Goal: Transaction & Acquisition: Purchase product/service

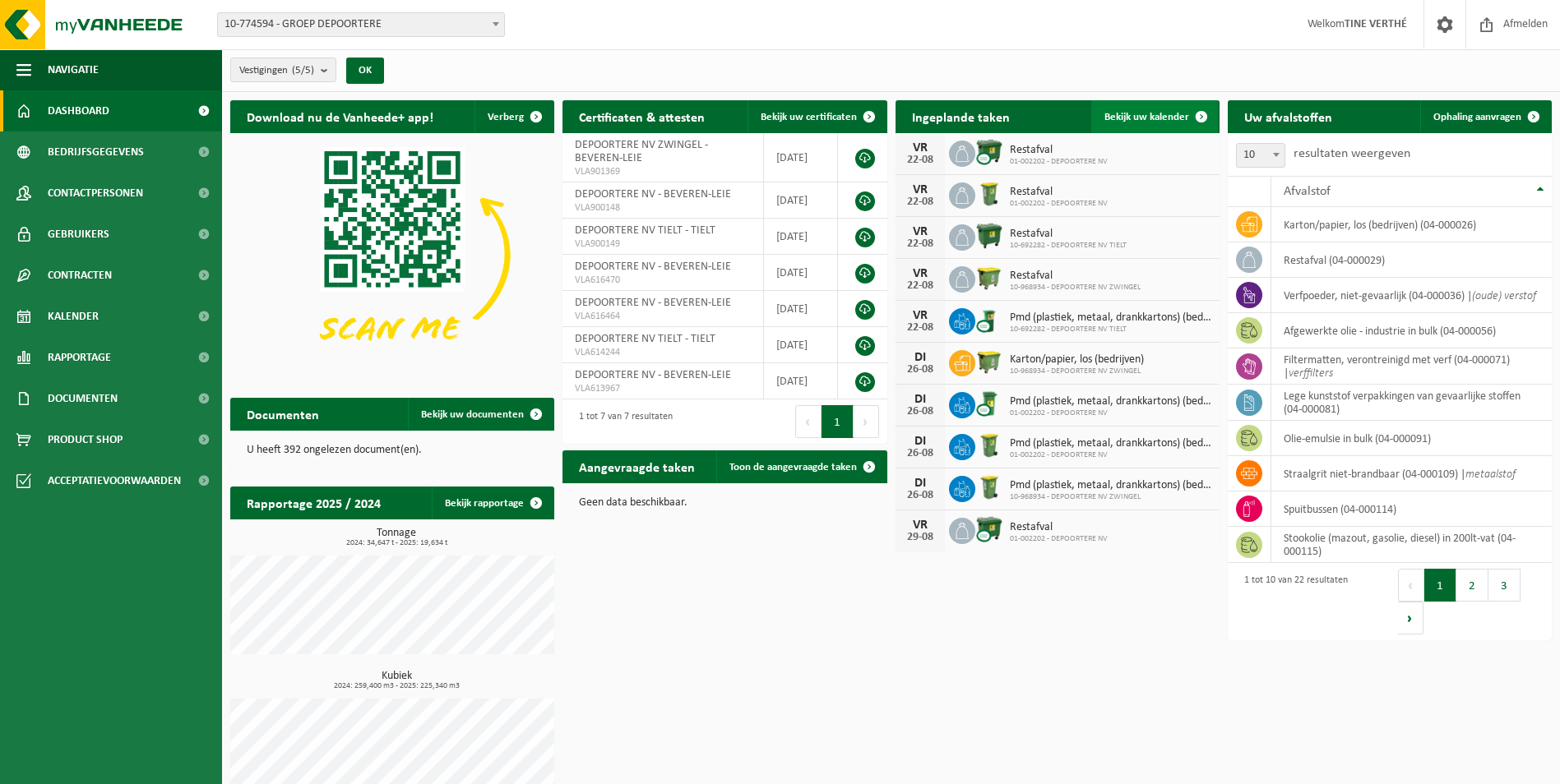
click at [1121, 121] on span "Bekijk uw kalender" at bounding box center [1147, 118] width 85 height 11
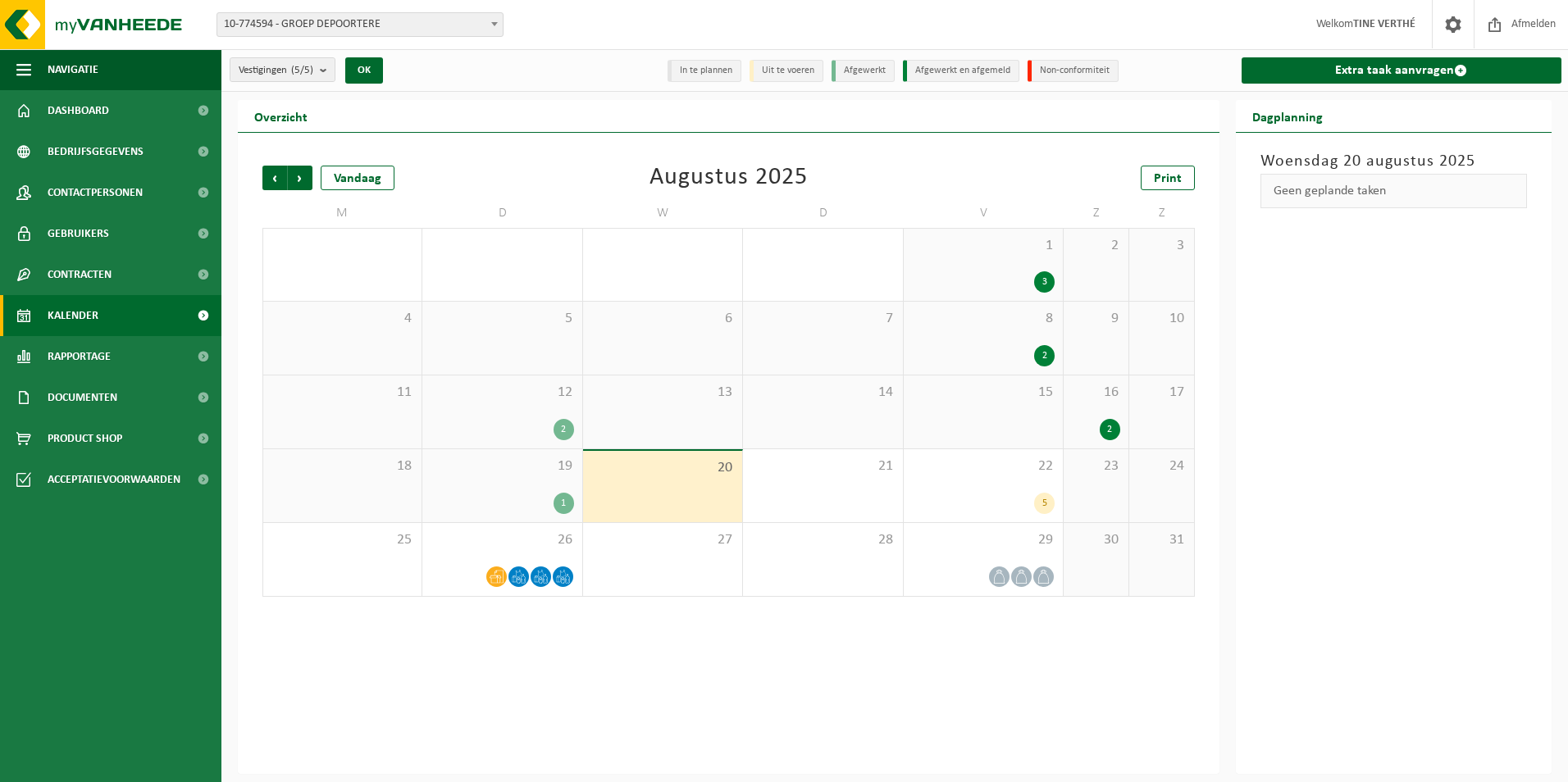
click at [103, 312] on link "Kalender" at bounding box center [110, 316] width 221 height 41
click at [489, 568] on span at bounding box center [497, 576] width 20 height 20
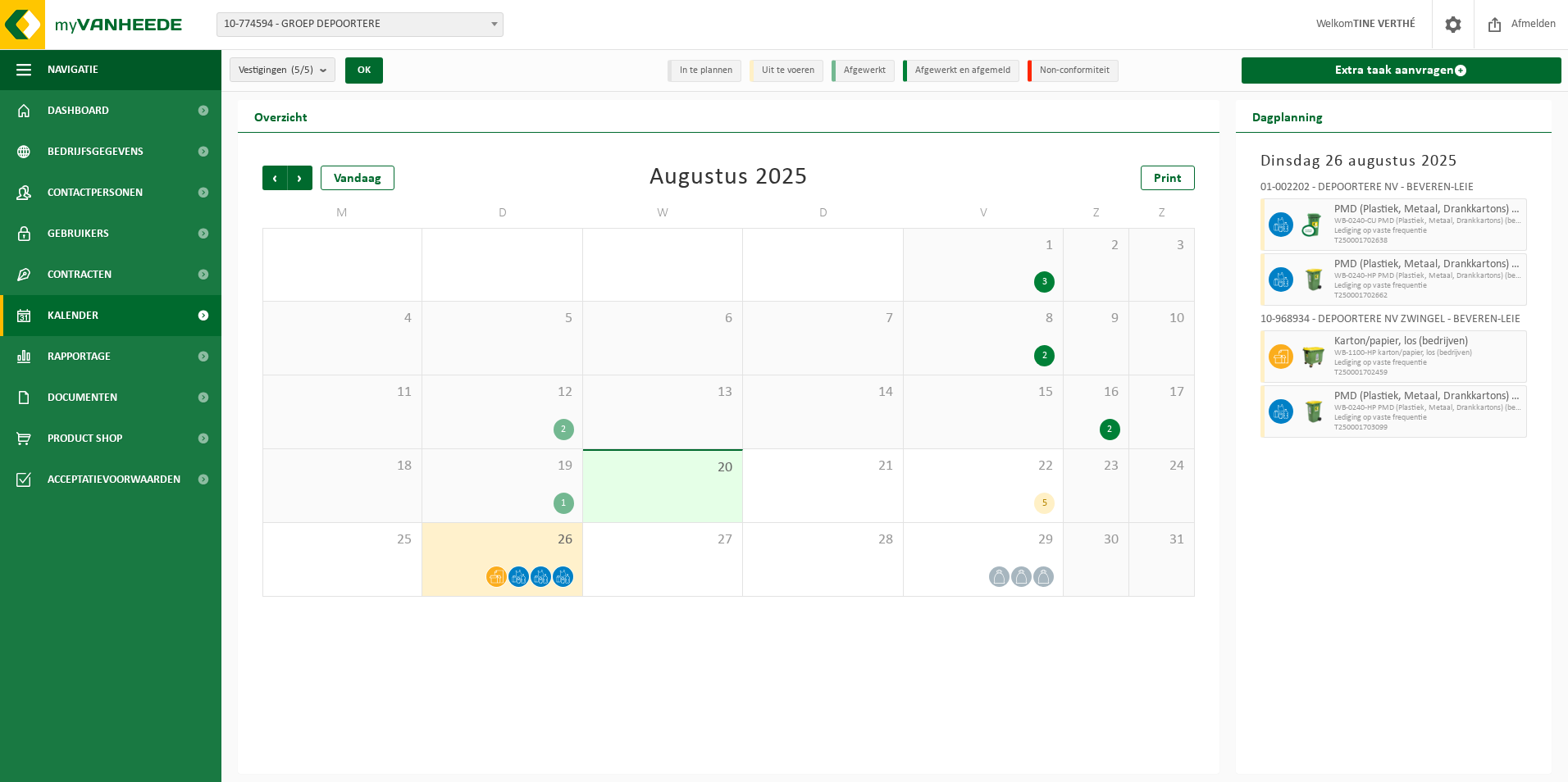
click at [1122, 398] on div "16 2" at bounding box center [1096, 412] width 65 height 73
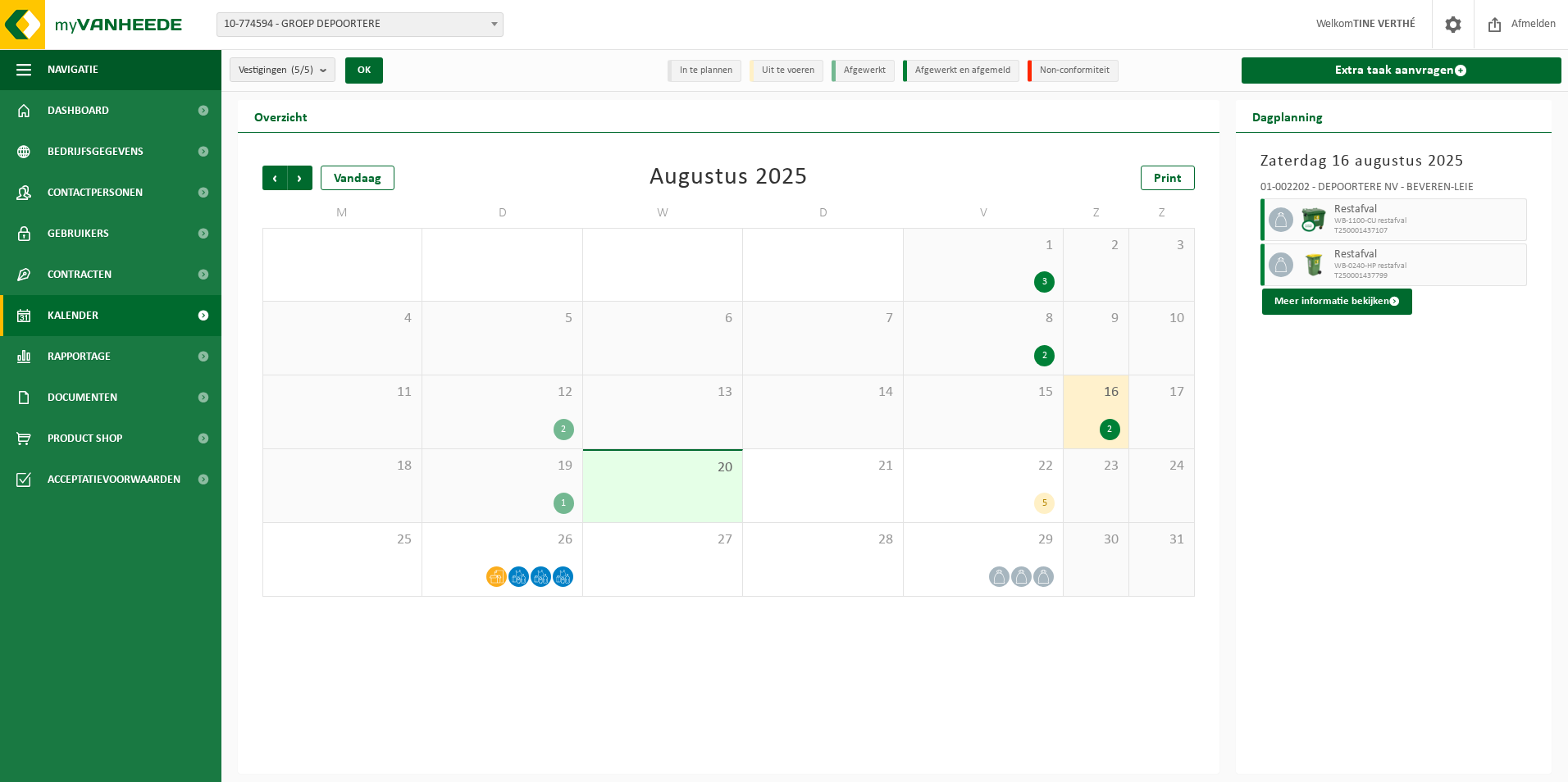
click at [1005, 323] on span "8" at bounding box center [983, 319] width 142 height 18
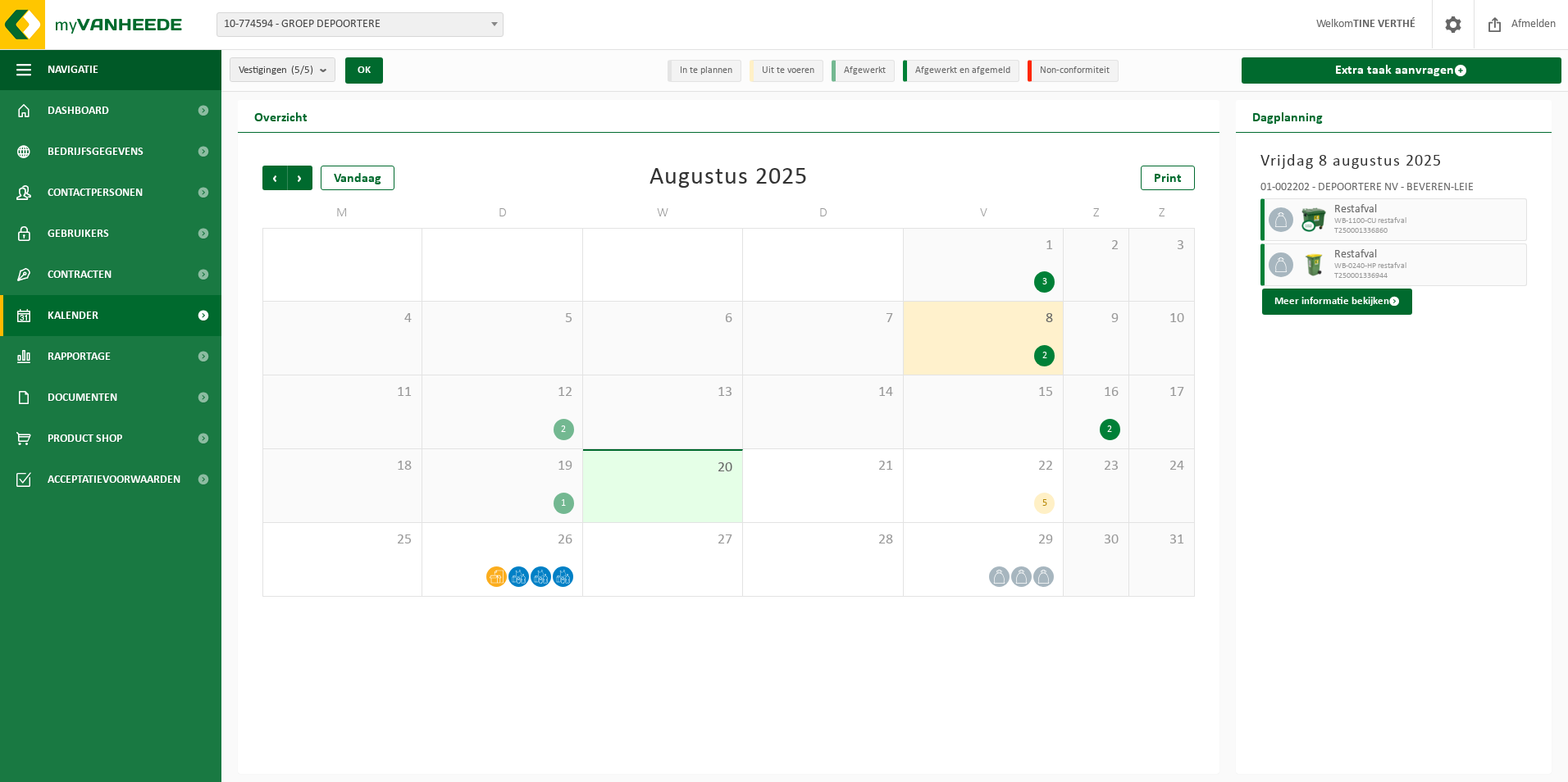
click at [557, 411] on div "12 2" at bounding box center [501, 412] width 159 height 73
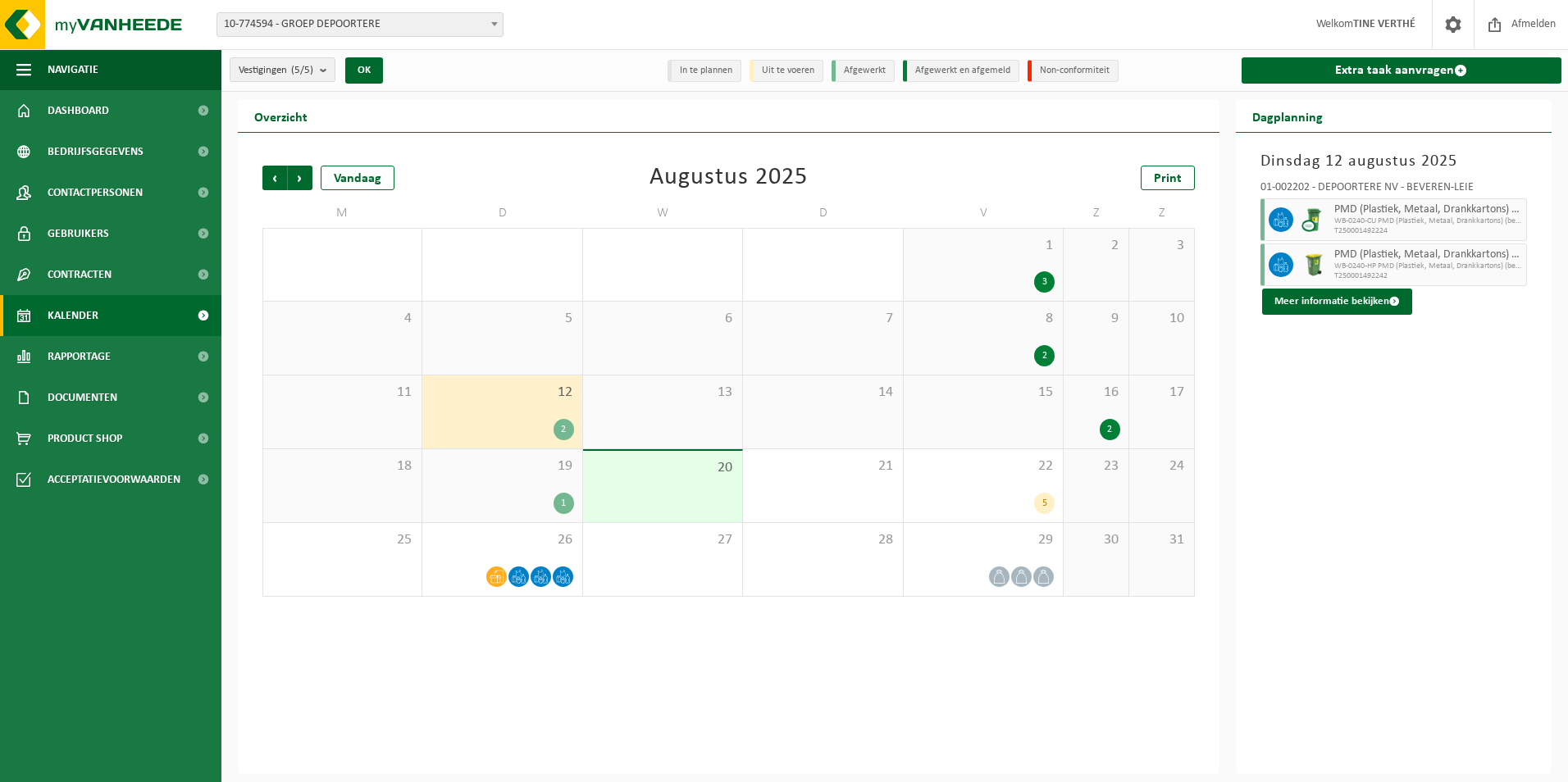
click at [656, 519] on div "20" at bounding box center [662, 486] width 159 height 72
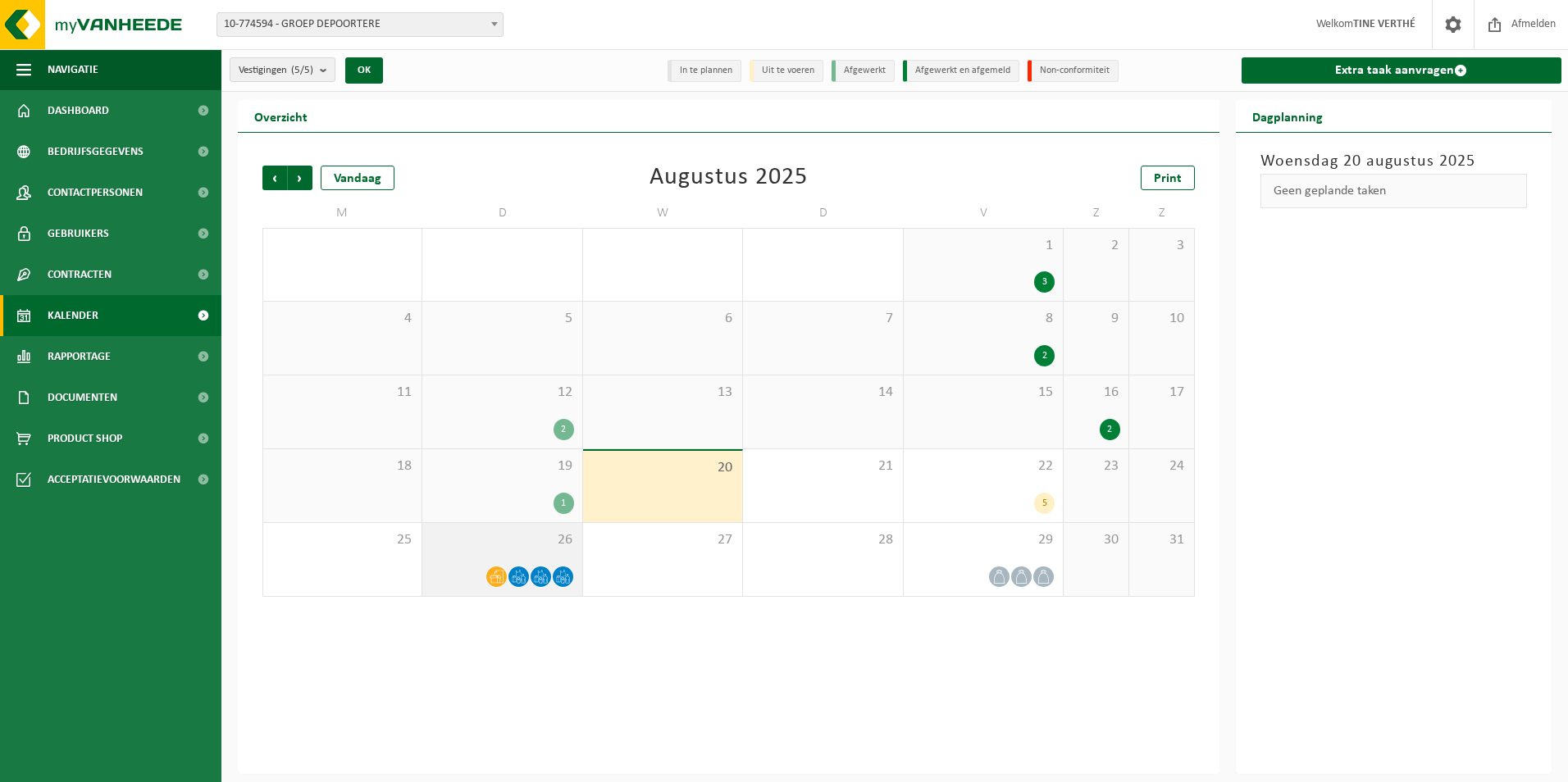
click at [551, 561] on div "26" at bounding box center [501, 560] width 159 height 73
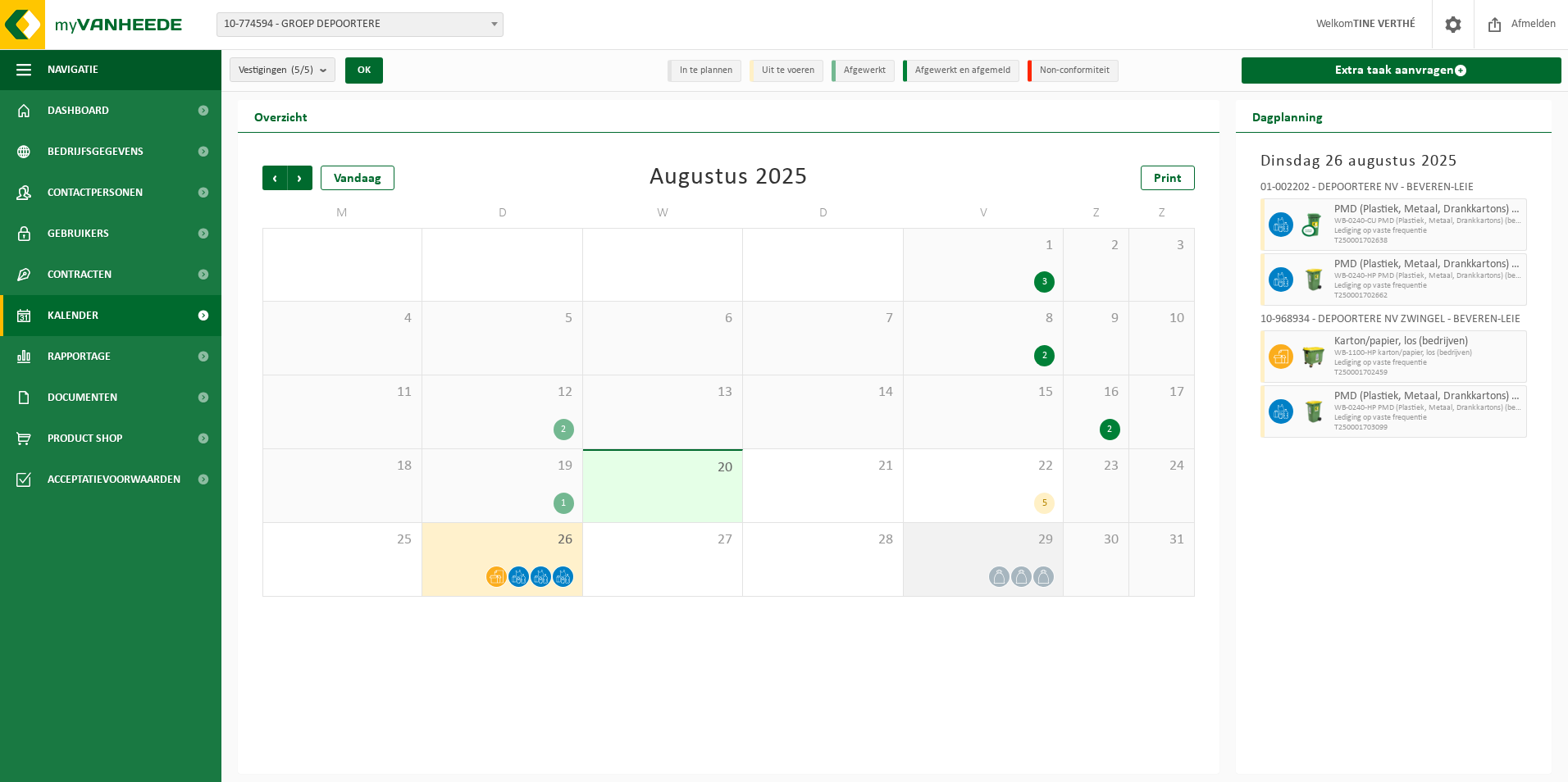
click at [974, 570] on div at bounding box center [983, 576] width 142 height 22
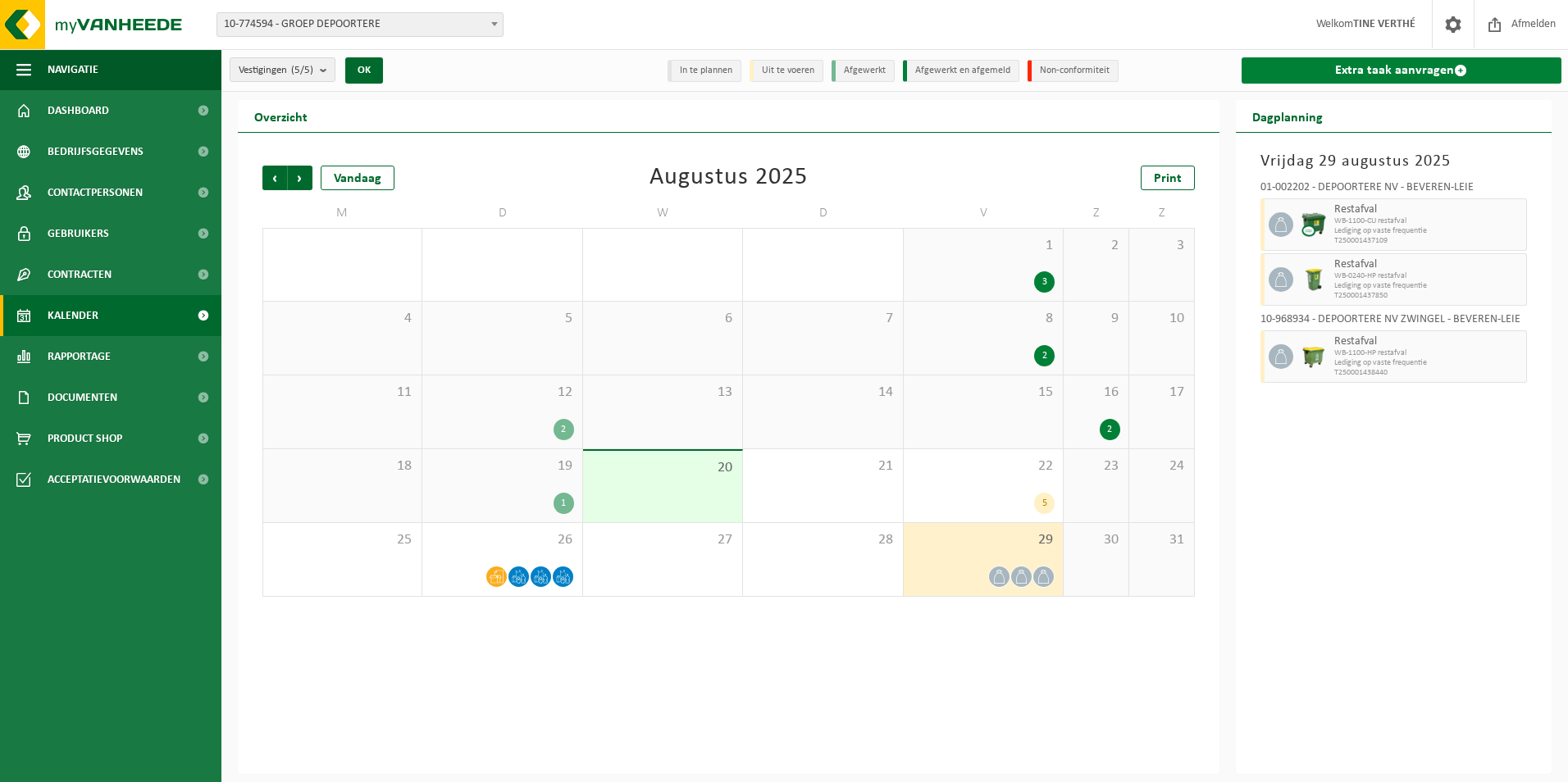
click at [1386, 61] on link "Extra taak aanvragen" at bounding box center [1402, 71] width 320 height 27
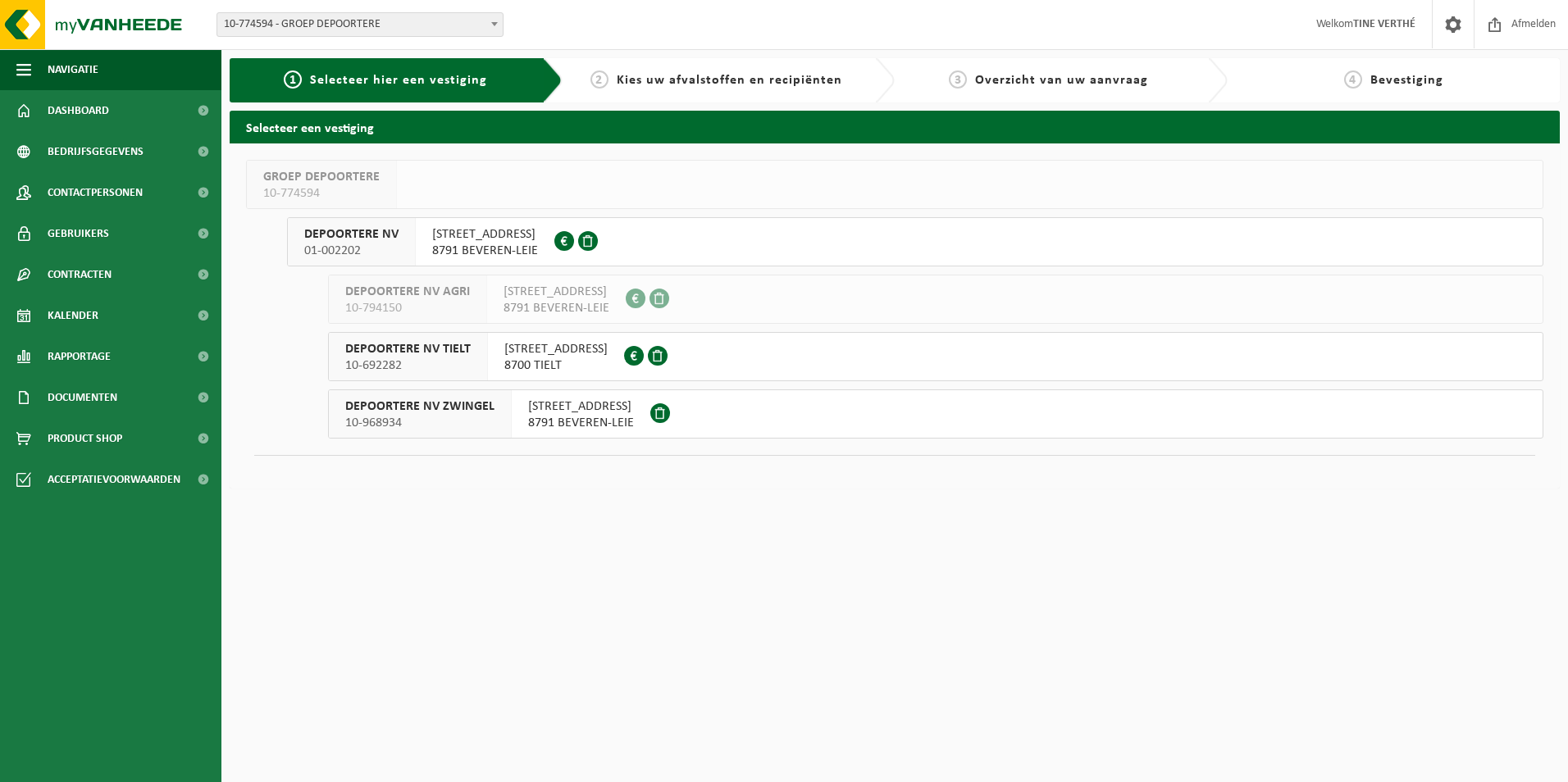
click at [507, 249] on span "8791 BEVEREN-LEIE" at bounding box center [485, 251] width 106 height 17
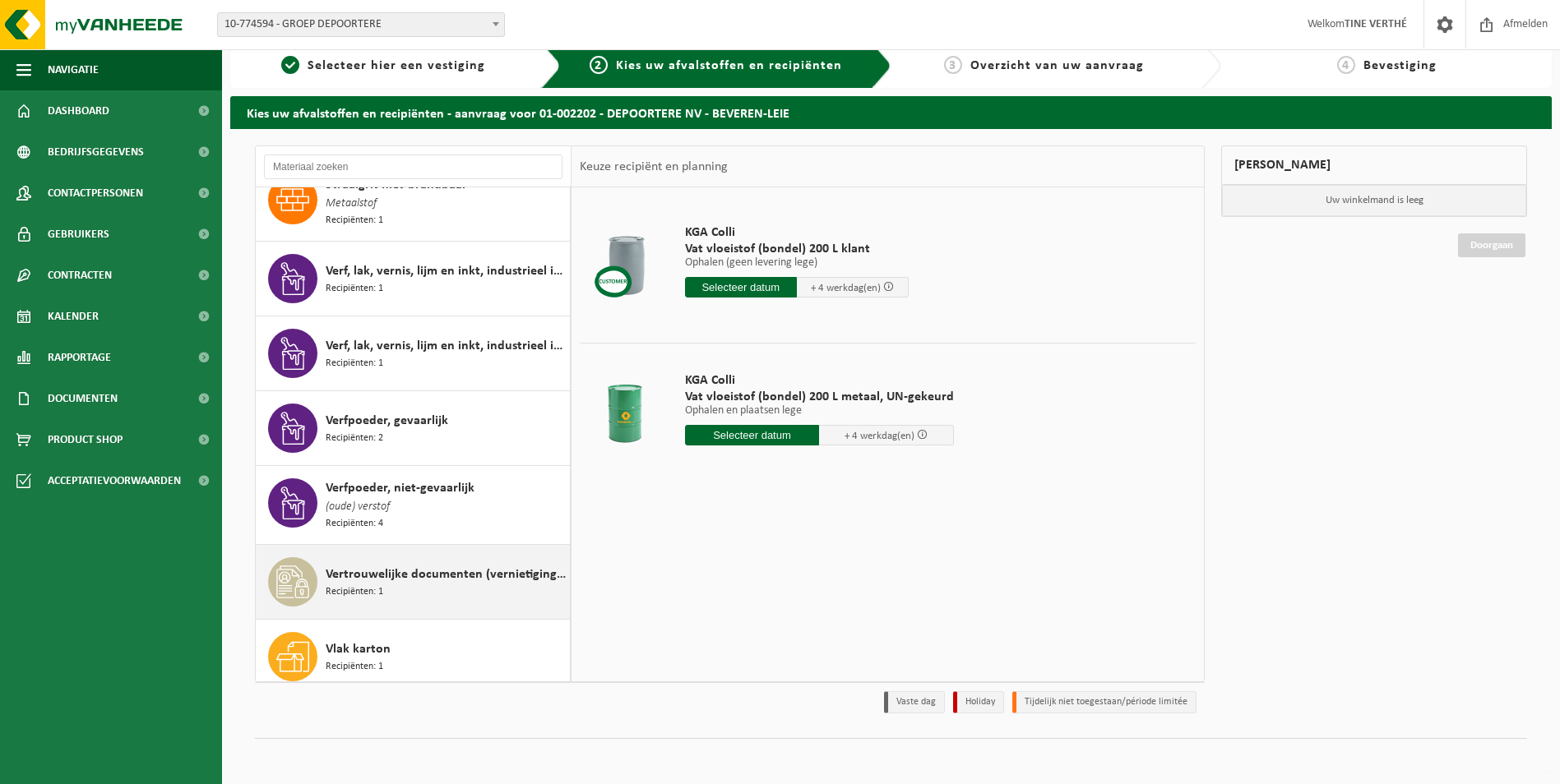
scroll to position [19, 0]
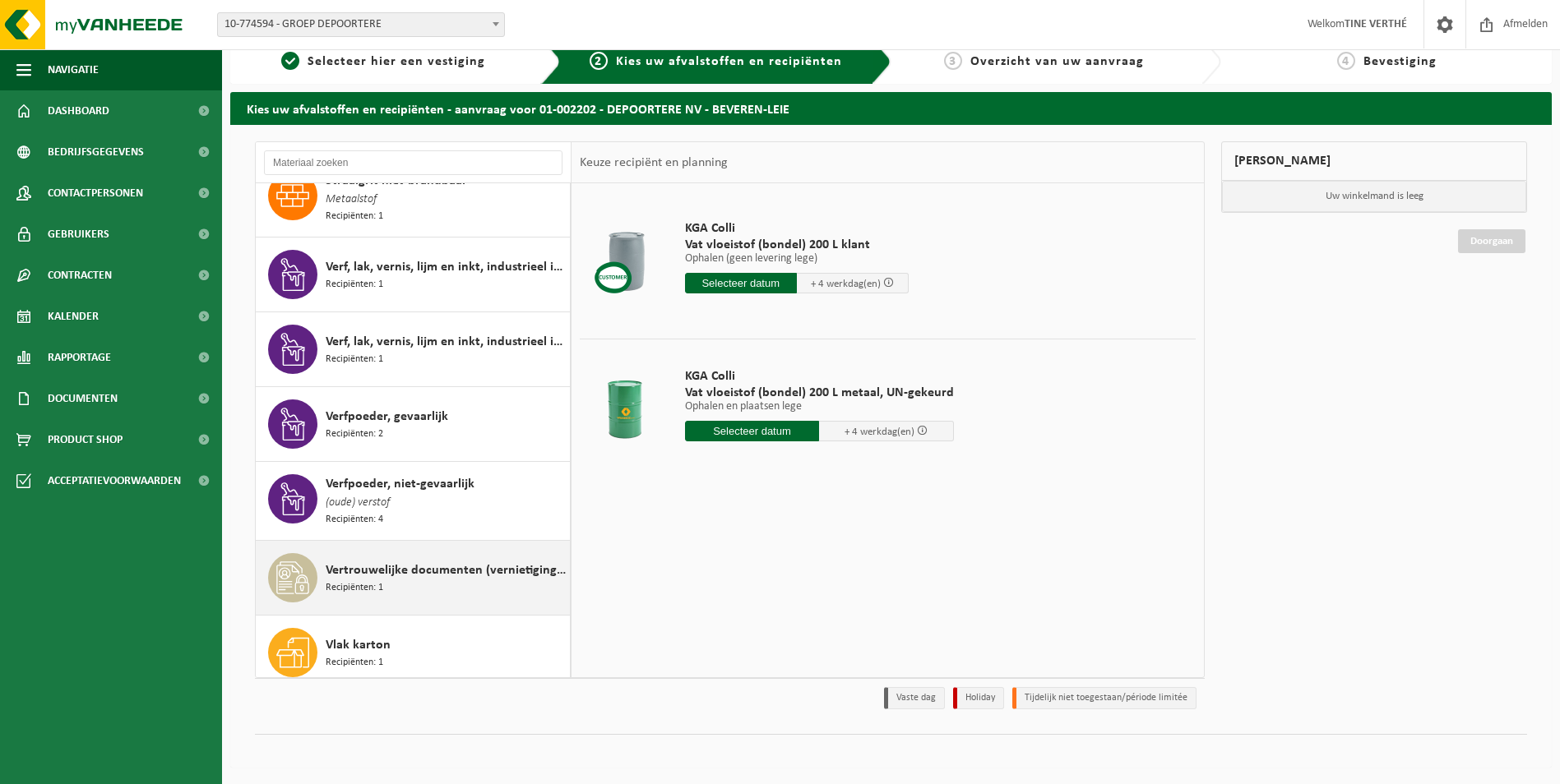
click at [458, 571] on div "Vertrouwelijke documenten (vernietiging - recyclage) Recipiënten: 1" at bounding box center [445, 578] width 240 height 50
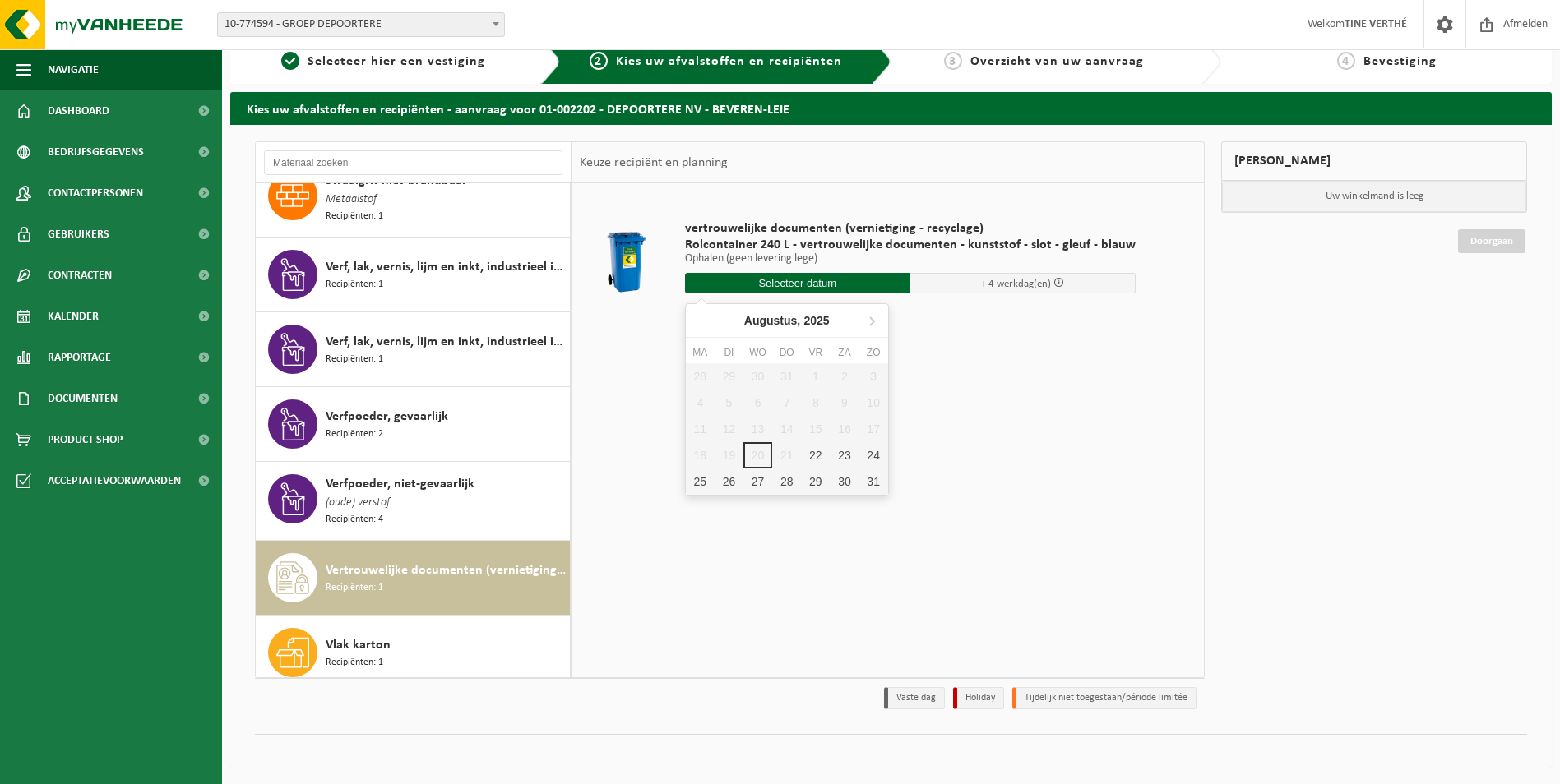
click at [846, 284] on input "text" at bounding box center [797, 283] width 225 height 20
click at [815, 451] on div "22" at bounding box center [815, 455] width 29 height 27
type input "Van 2025-08-22"
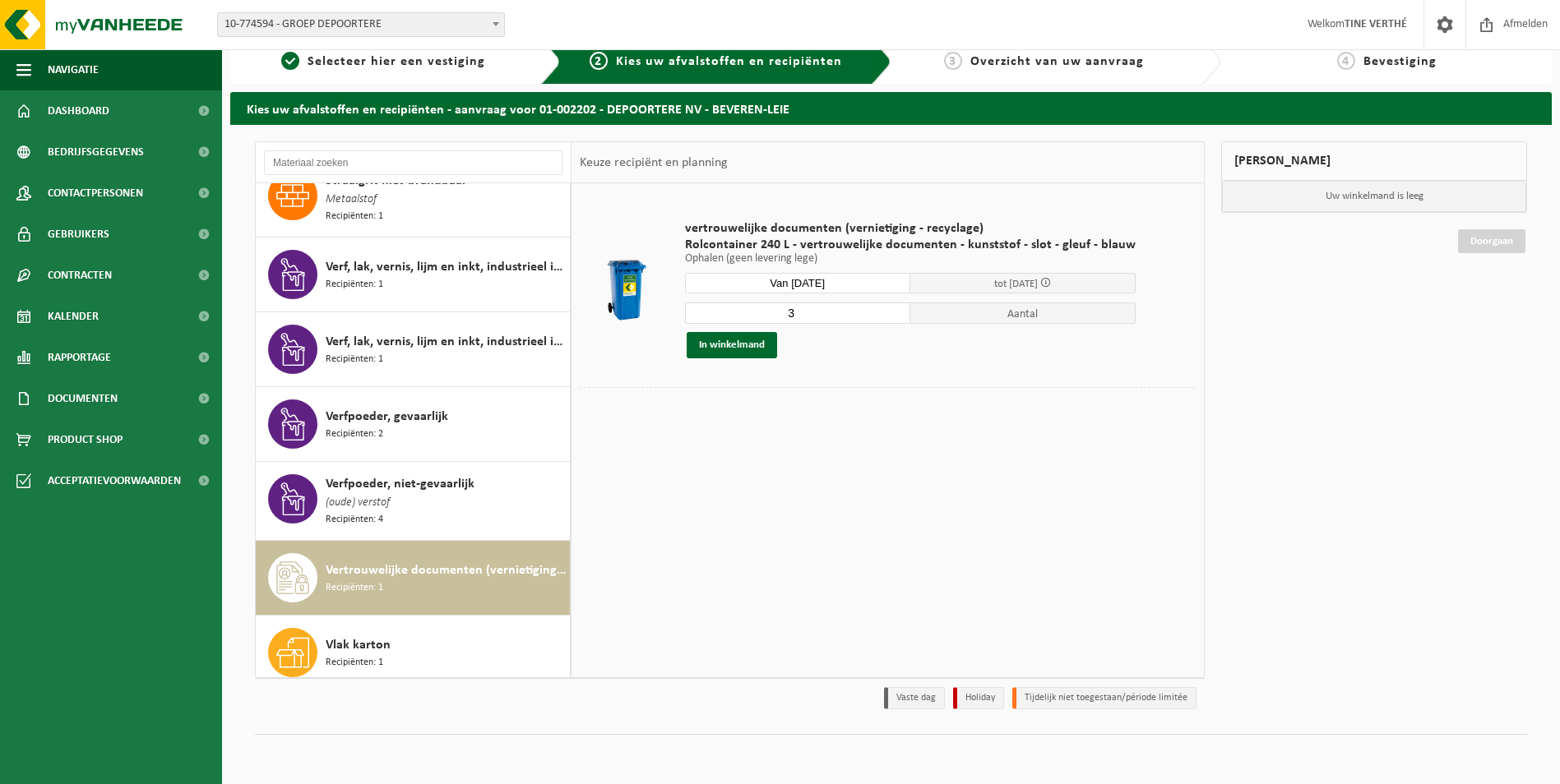
click at [799, 315] on input "3" at bounding box center [797, 313] width 225 height 21
type input "2"
click at [767, 346] on button "In winkelmand" at bounding box center [732, 345] width 90 height 27
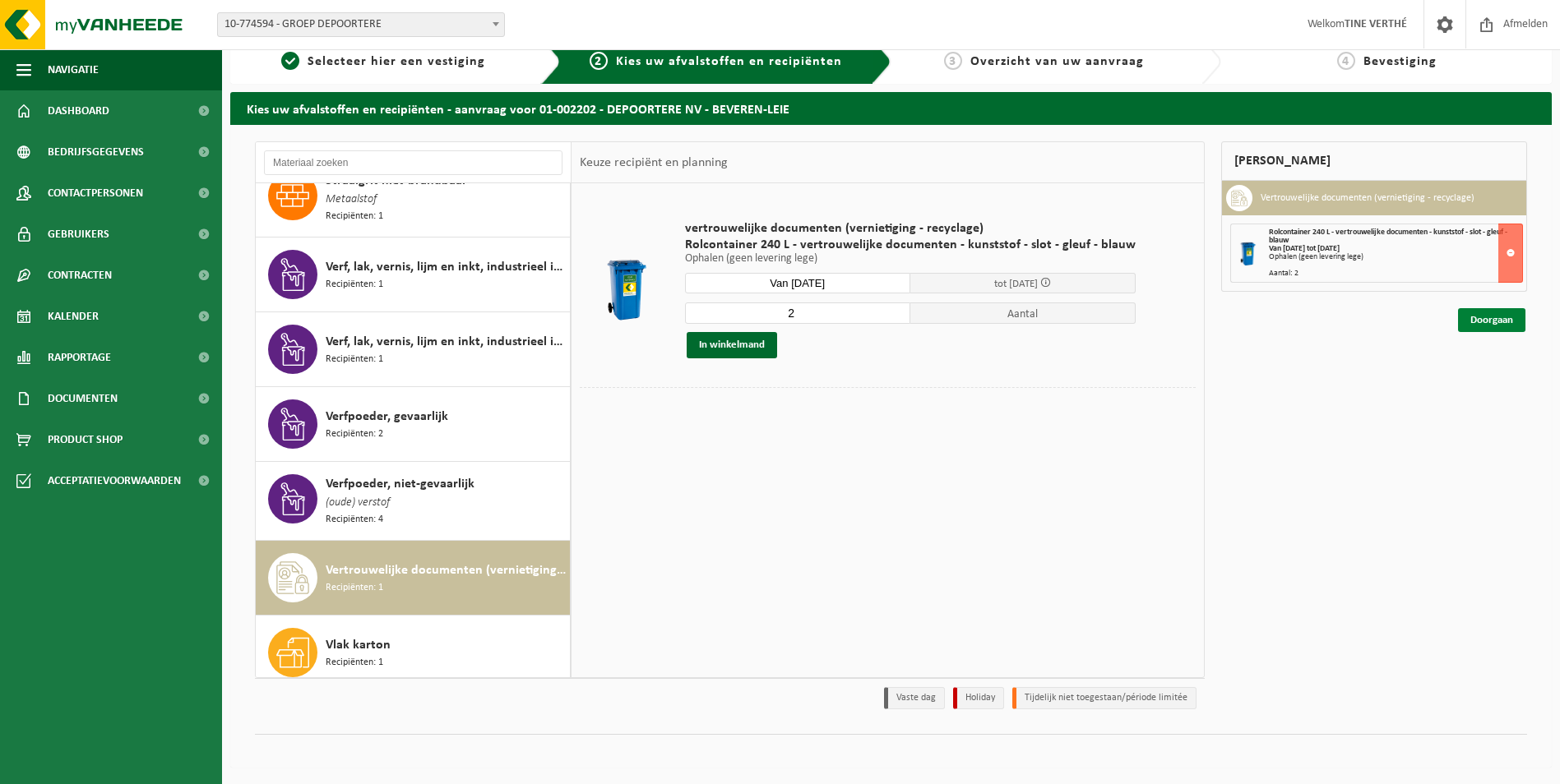
click at [1486, 321] on link "Doorgaan" at bounding box center [1491, 320] width 67 height 24
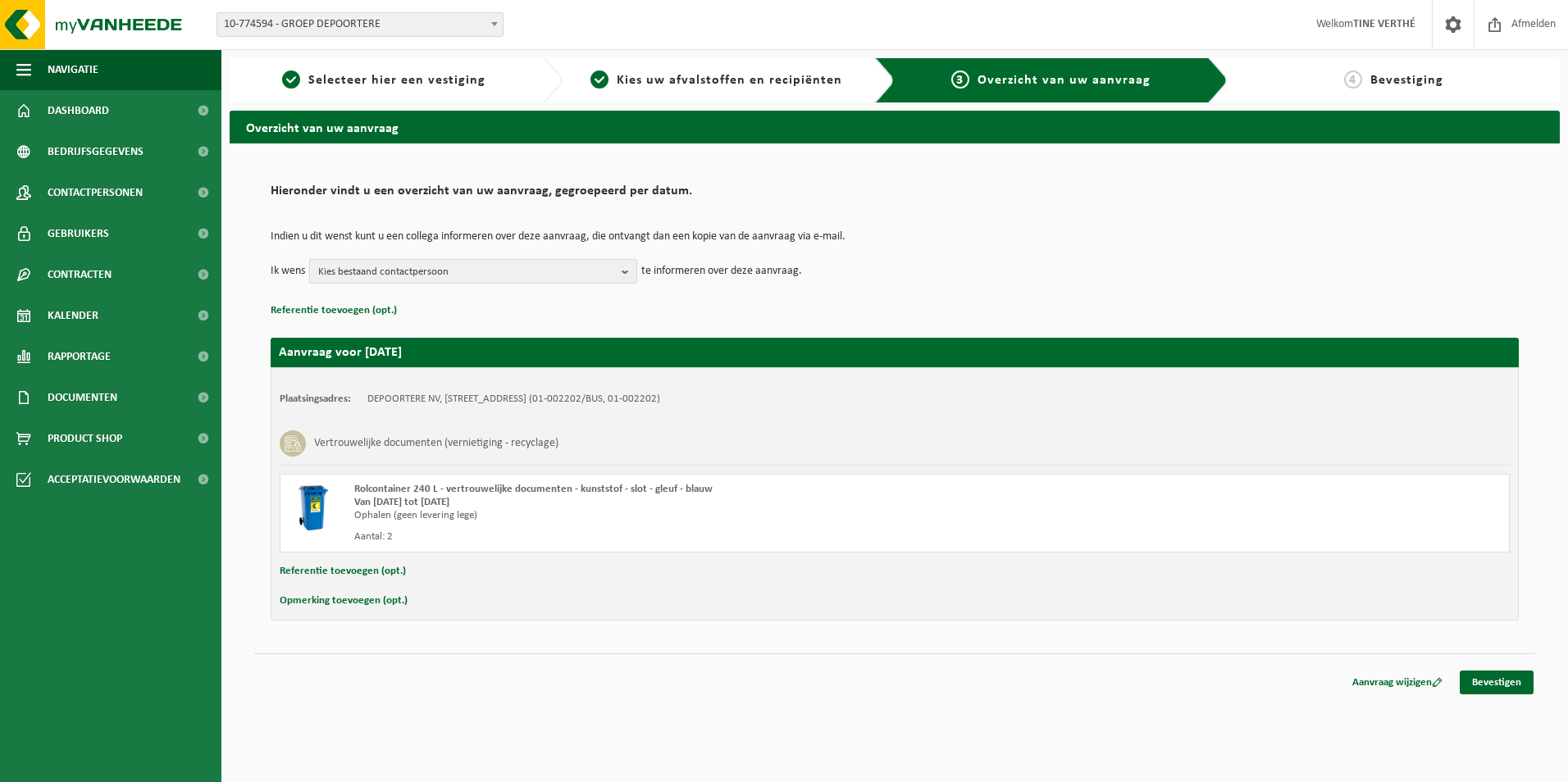
click at [507, 271] on span "Kies bestaand contactpersoon" at bounding box center [466, 272] width 297 height 25
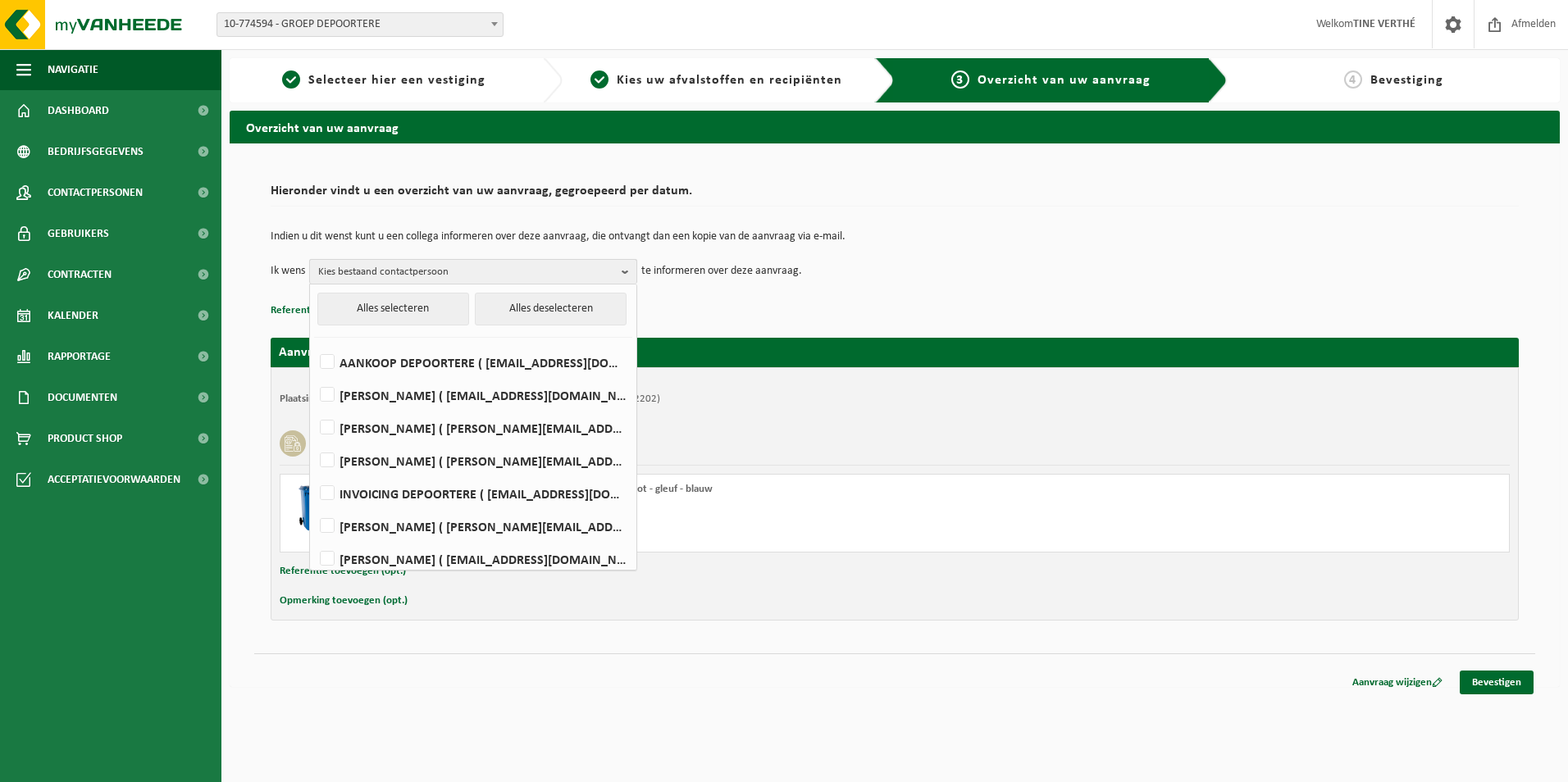
click at [507, 271] on span "Kies bestaand contactpersoon" at bounding box center [466, 272] width 297 height 25
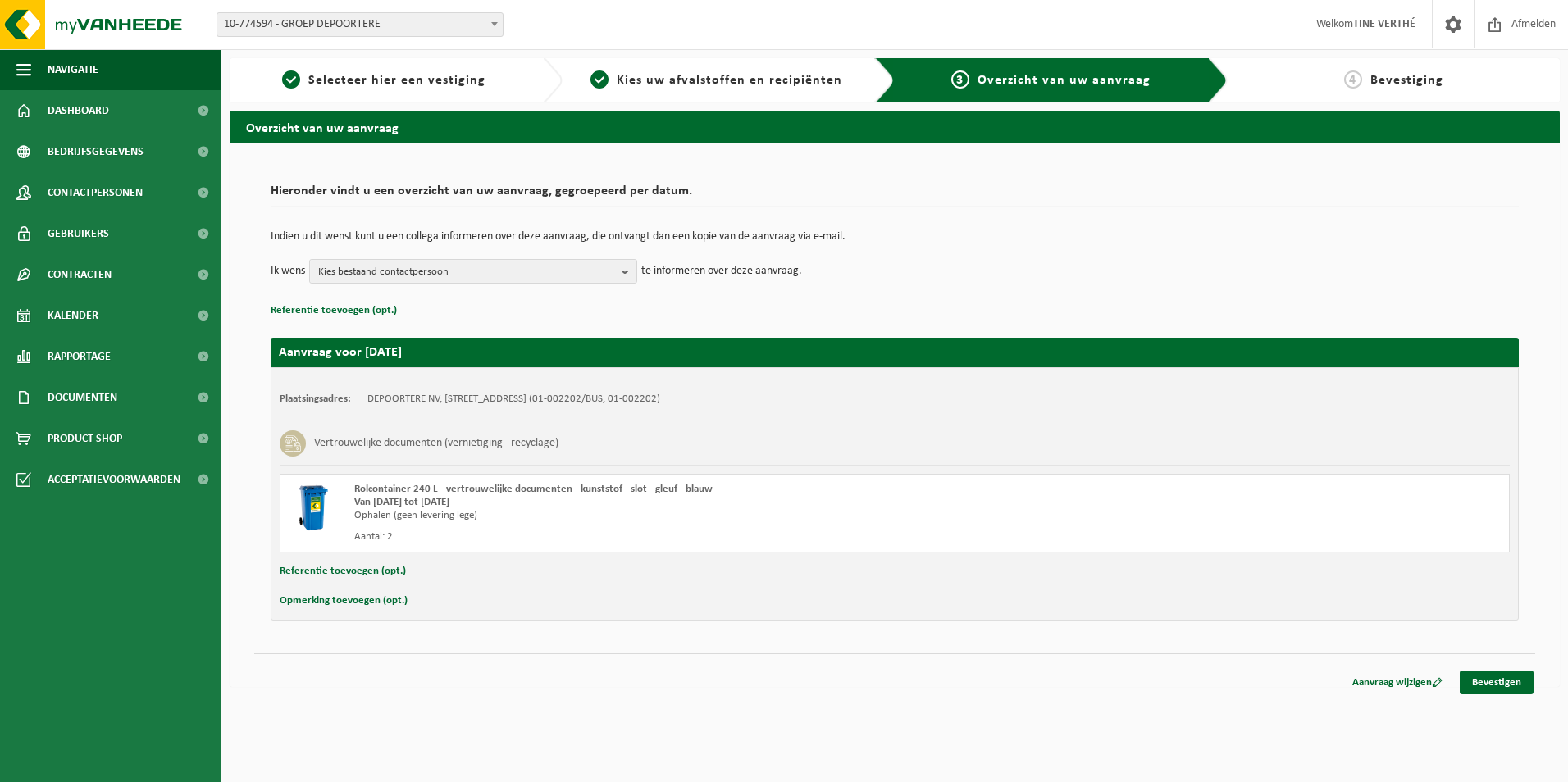
click at [1032, 453] on div "Vertrouwelijke documenten (vernietiging - recyclage)" at bounding box center [895, 443] width 1230 height 42
click at [1495, 687] on link "Bevestigen" at bounding box center [1496, 683] width 73 height 24
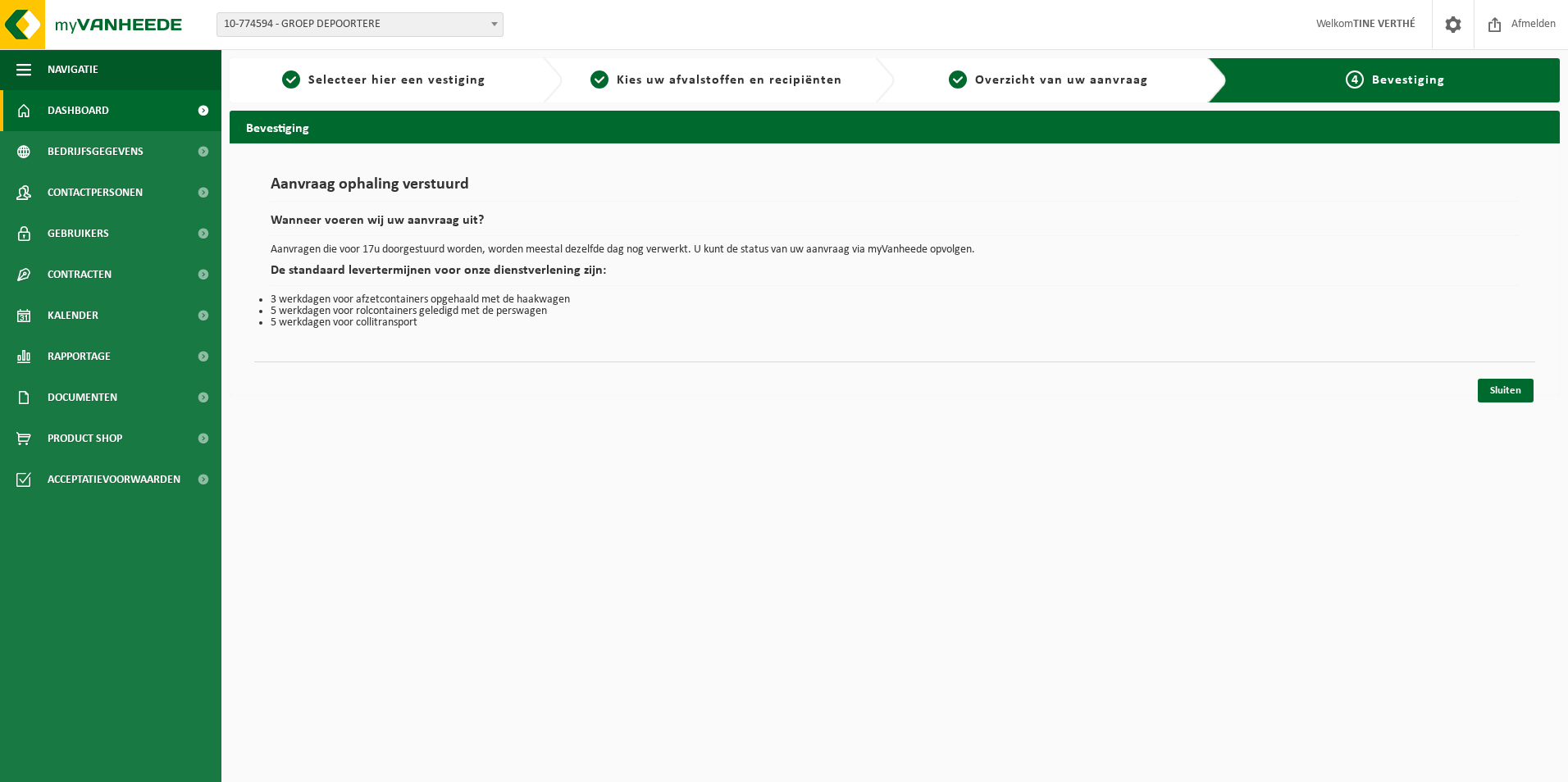
click at [68, 102] on span "Dashboard" at bounding box center [78, 110] width 62 height 41
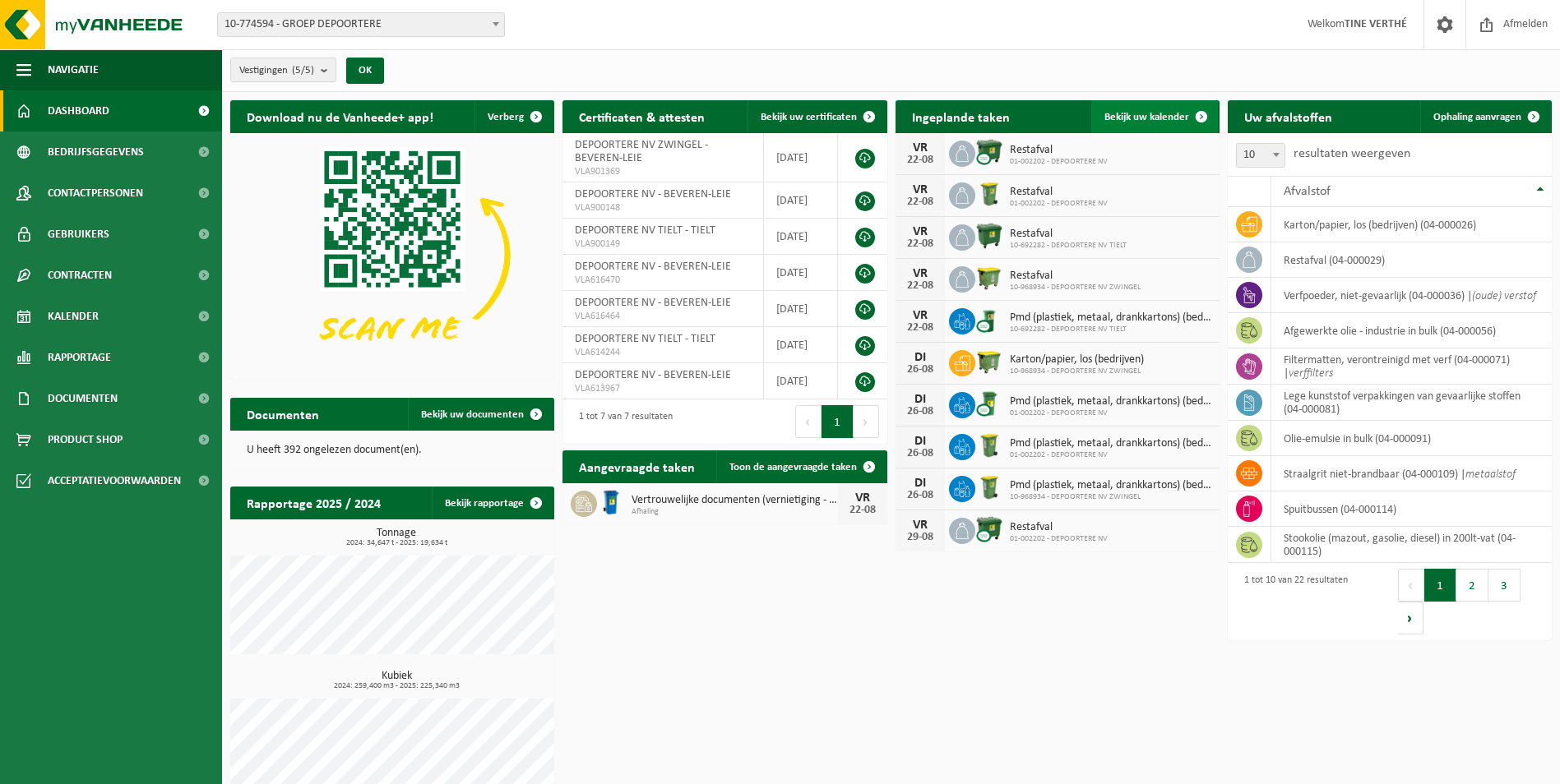
click at [1189, 113] on span at bounding box center [1201, 117] width 33 height 33
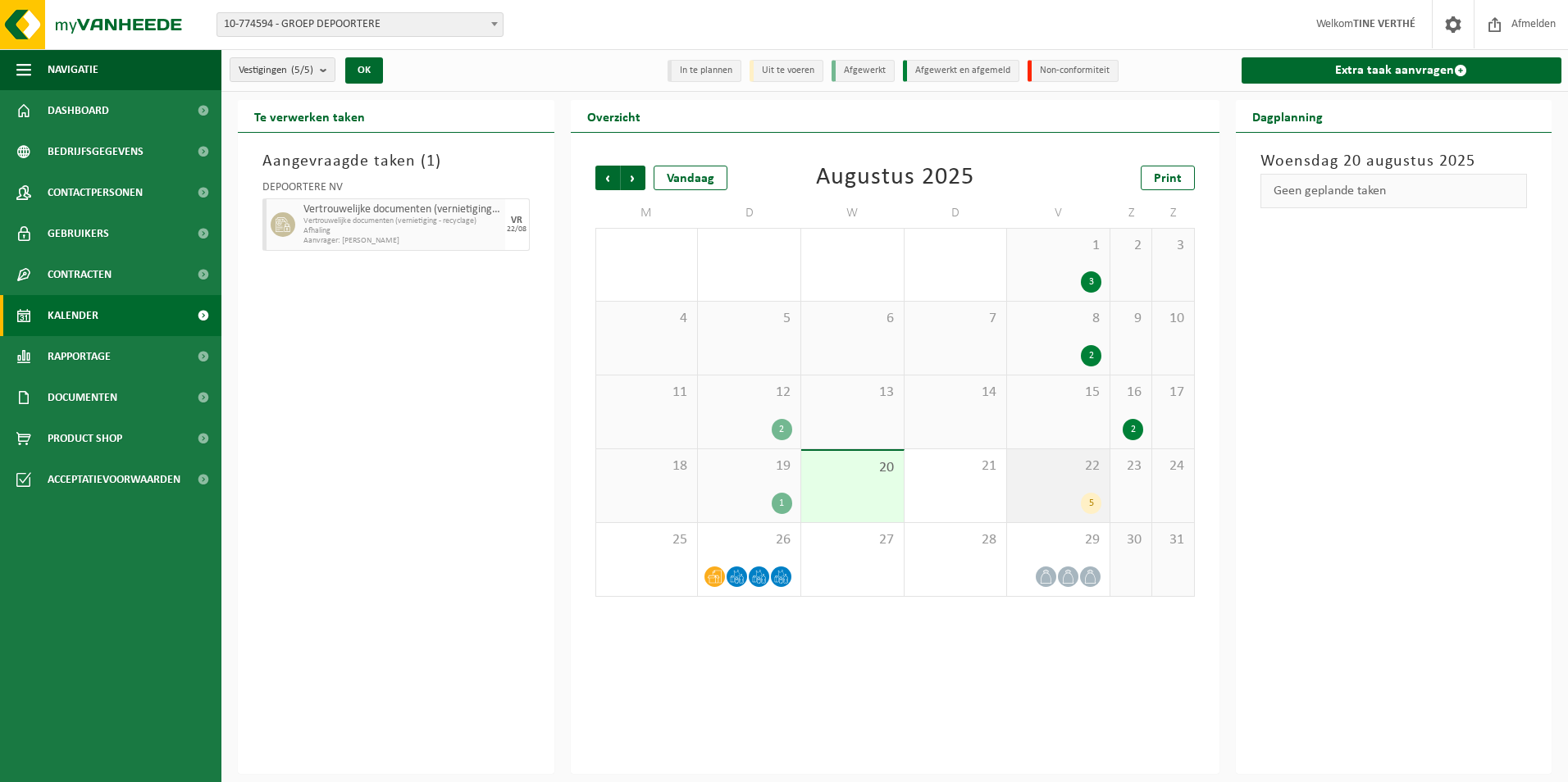
click at [1042, 504] on div "5" at bounding box center [1058, 503] width 86 height 21
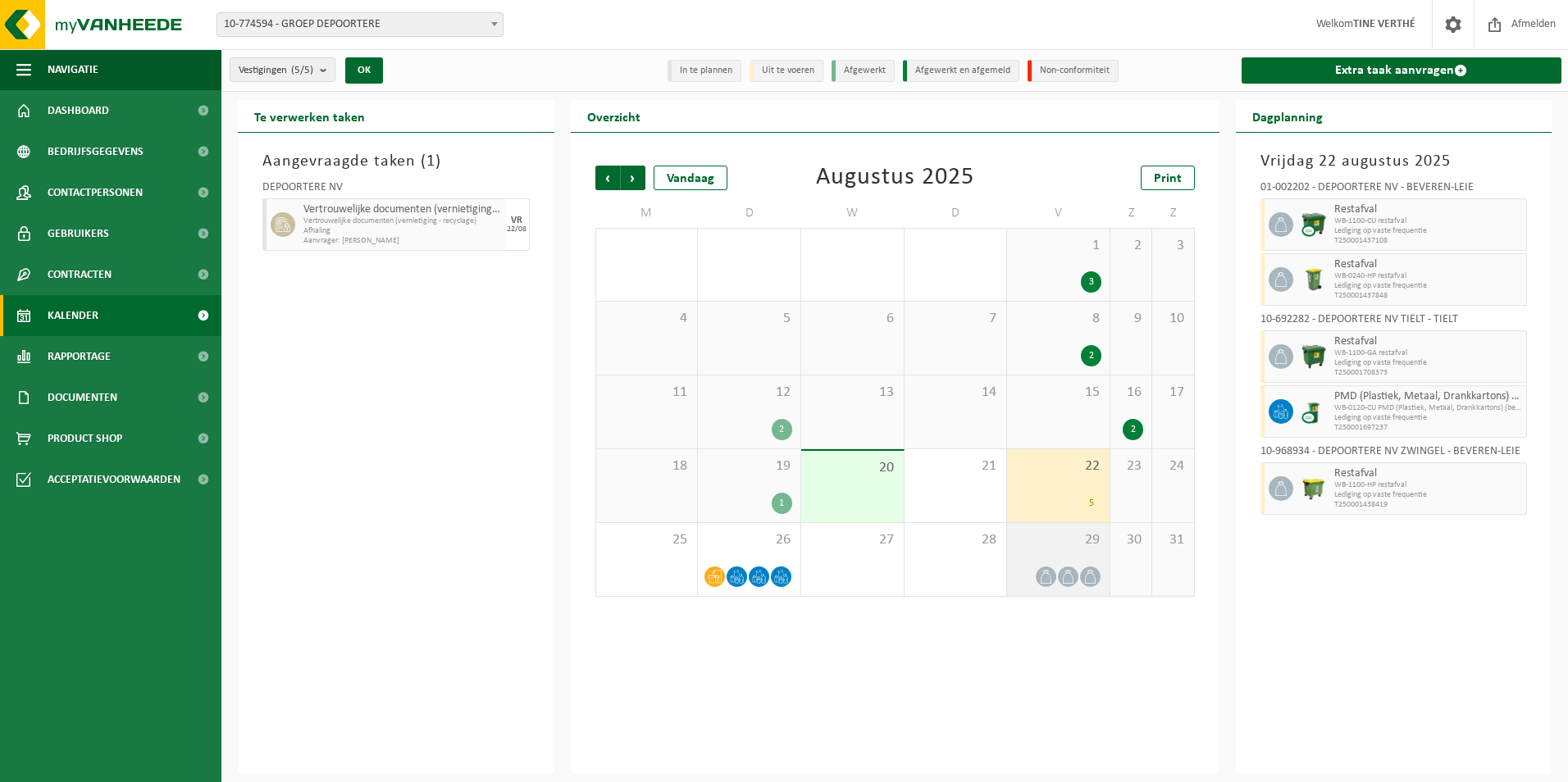
click at [1061, 588] on div "29" at bounding box center [1058, 560] width 103 height 73
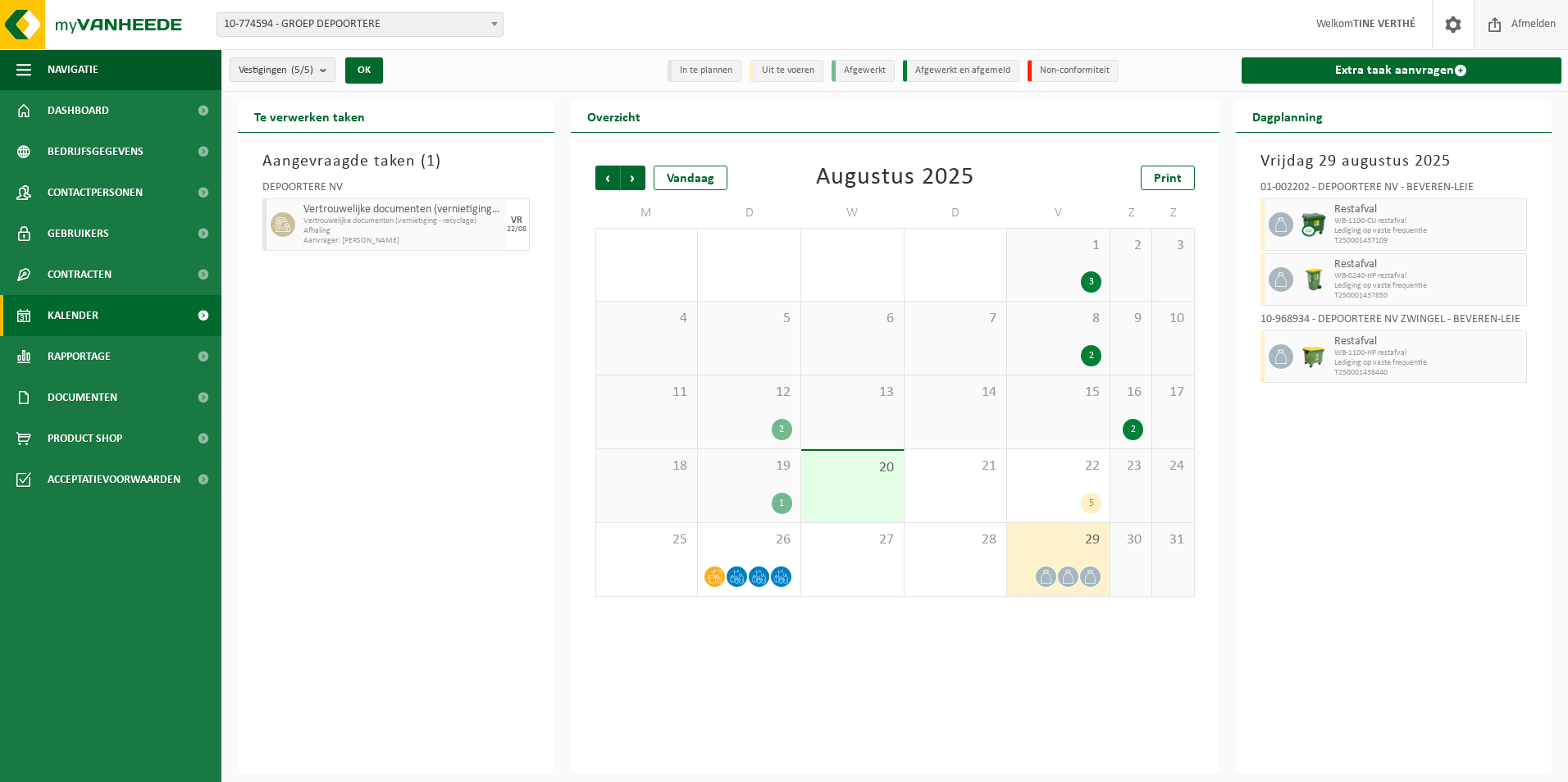
click at [1509, 36] on span "Afmelden" at bounding box center [1533, 24] width 52 height 49
